Goal: Information Seeking & Learning: Compare options

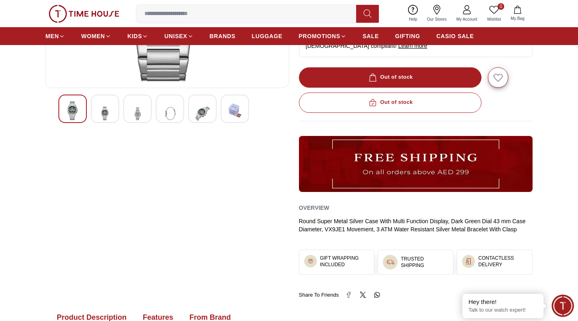
scroll to position [211, 0]
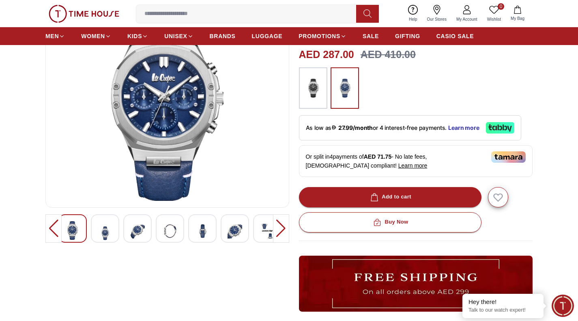
scroll to position [90, 0]
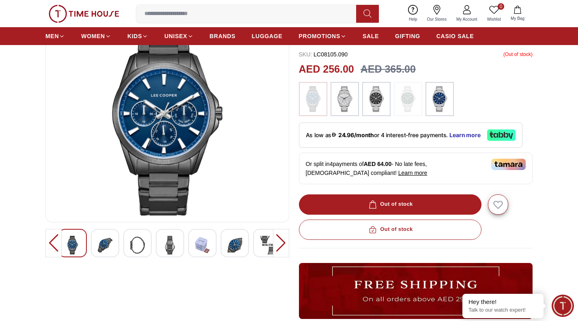
scroll to position [75, 0]
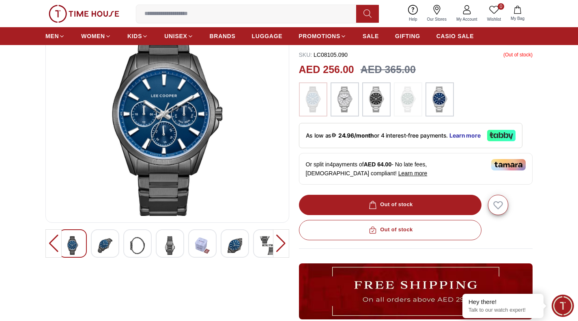
click at [163, 243] on img at bounding box center [170, 245] width 15 height 19
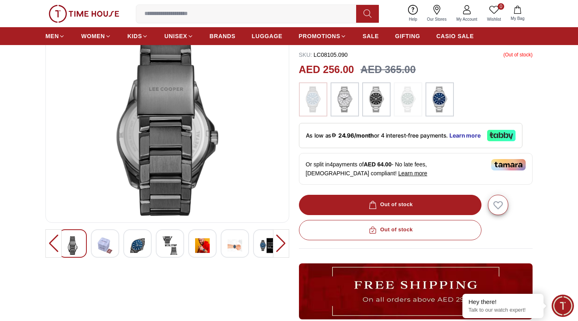
click at [138, 246] on img at bounding box center [137, 245] width 15 height 19
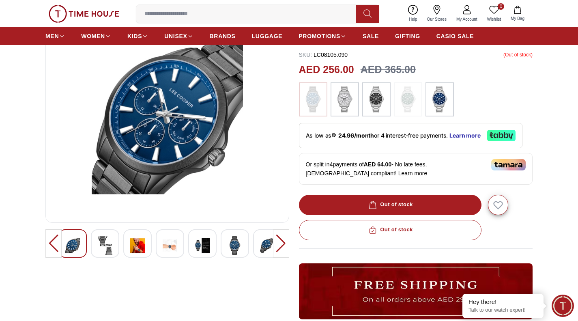
click at [171, 242] on img at bounding box center [170, 245] width 15 height 19
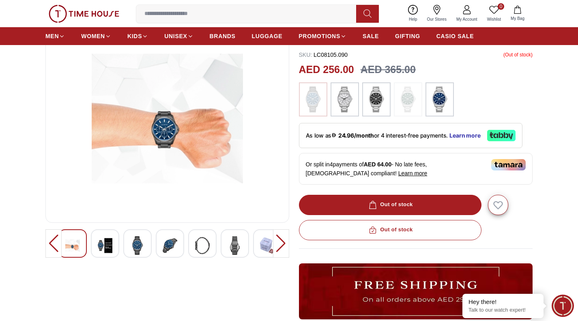
click at [267, 240] on img at bounding box center [267, 245] width 15 height 19
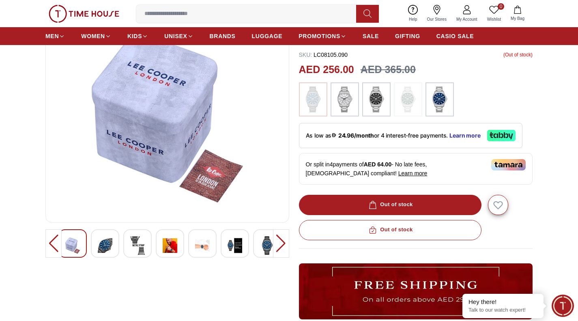
click at [100, 239] on img at bounding box center [105, 245] width 15 height 19
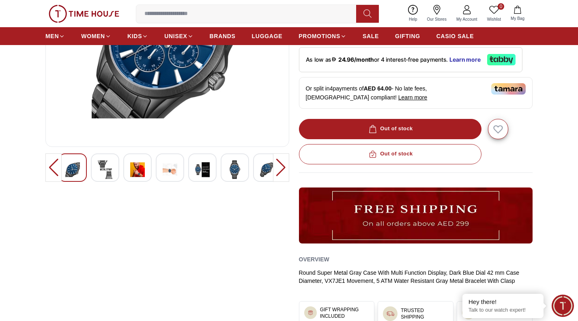
scroll to position [156, 0]
